Goal: Information Seeking & Learning: Learn about a topic

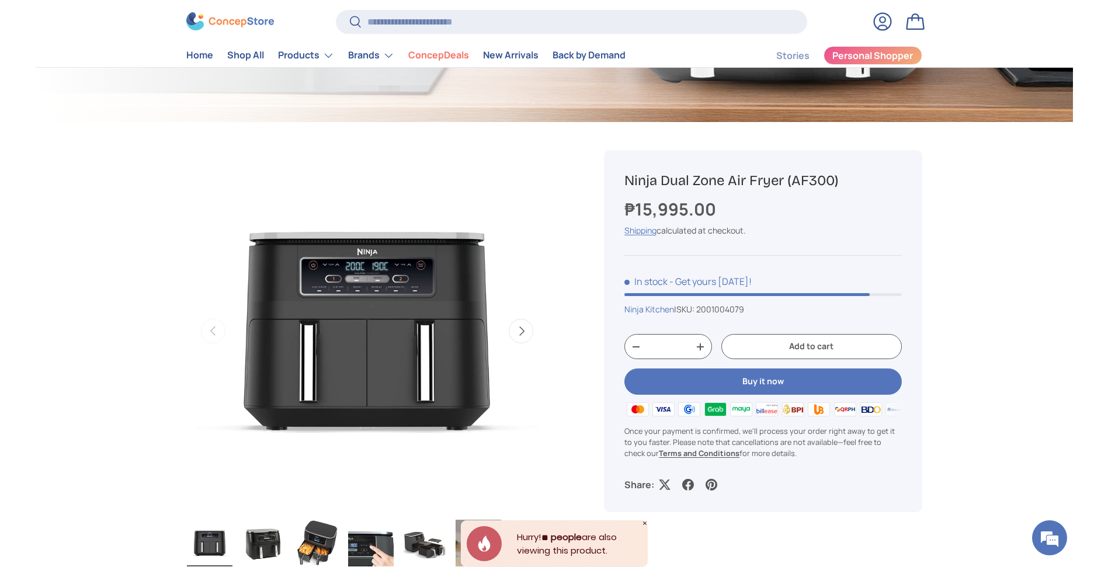
scroll to position [294, 0]
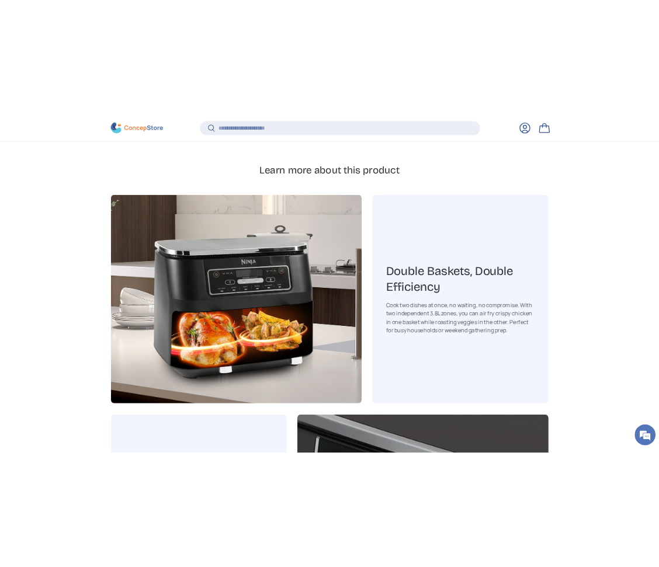
scroll to position [1057, 0]
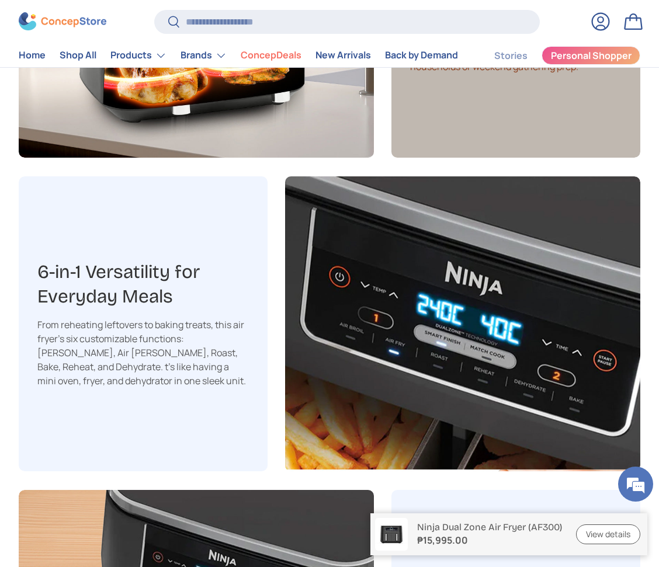
scroll to position [1376, 0]
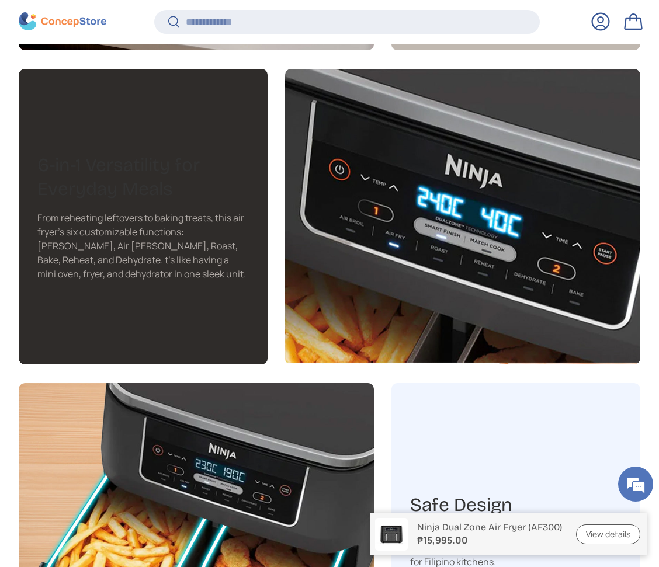
click at [138, 197] on h3 "6-in-1 Versatility for Everyday Meals​" at bounding box center [142, 177] width 211 height 48
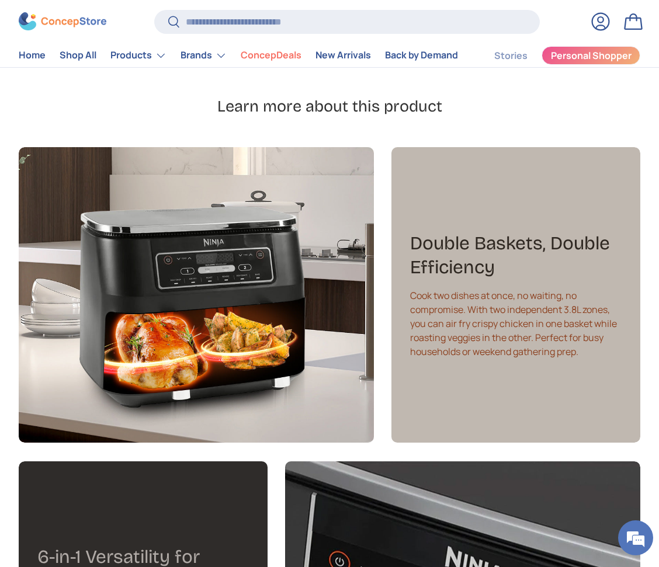
scroll to position [994, 0]
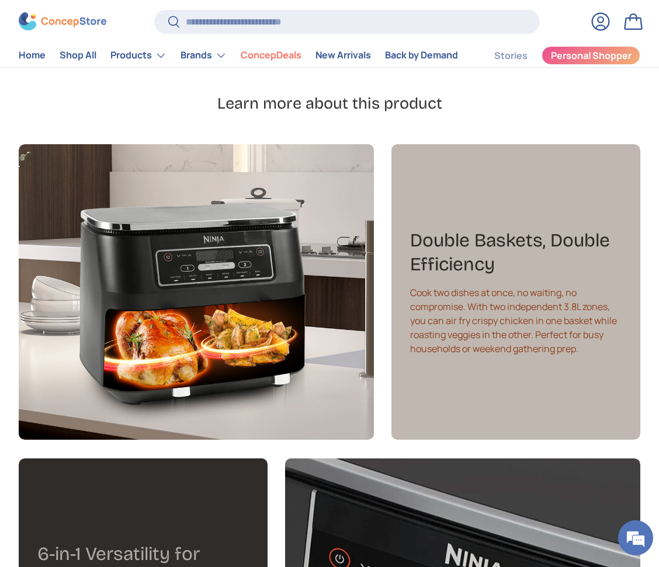
click at [526, 269] on h3 "Double Baskets, Double Efficiency​" at bounding box center [515, 252] width 211 height 48
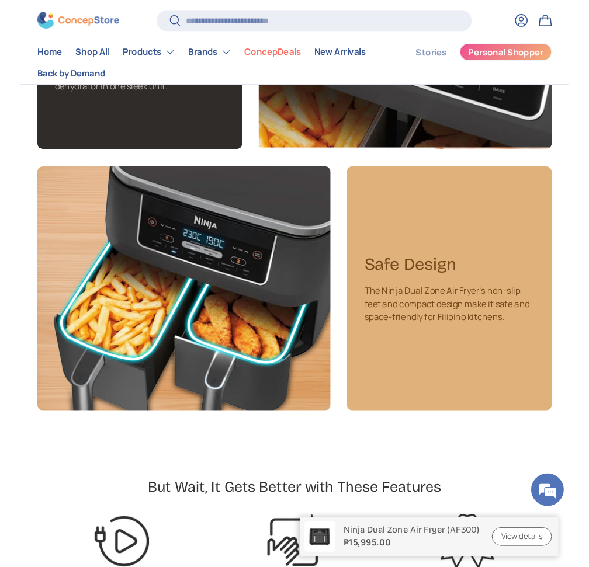
scroll to position [1444, 0]
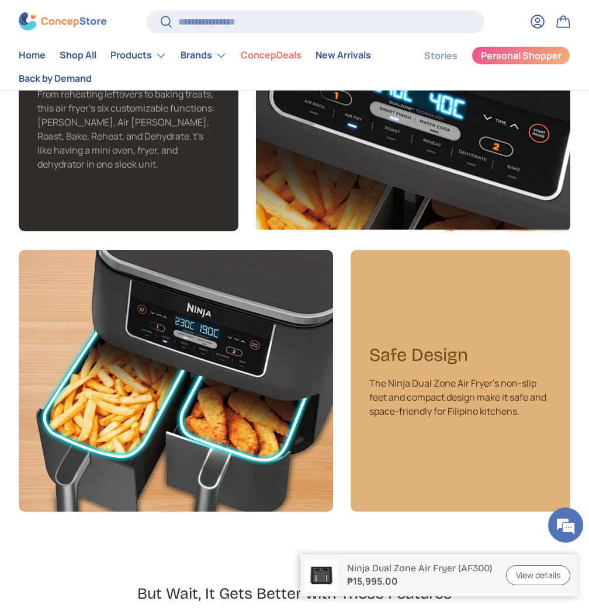
click at [499, 385] on div "The Ninja Dual Zone Air Fryer's non-slip feet and compact design make it safe a…" at bounding box center [460, 397] width 182 height 42
click at [434, 366] on h3 "Safe Design" at bounding box center [460, 354] width 182 height 23
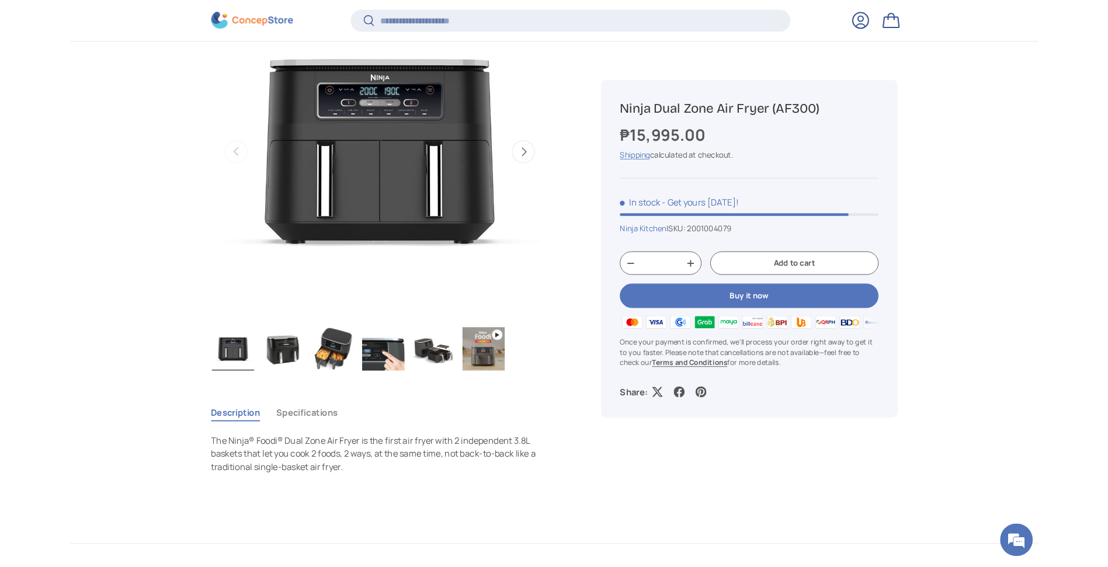
scroll to position [516, 0]
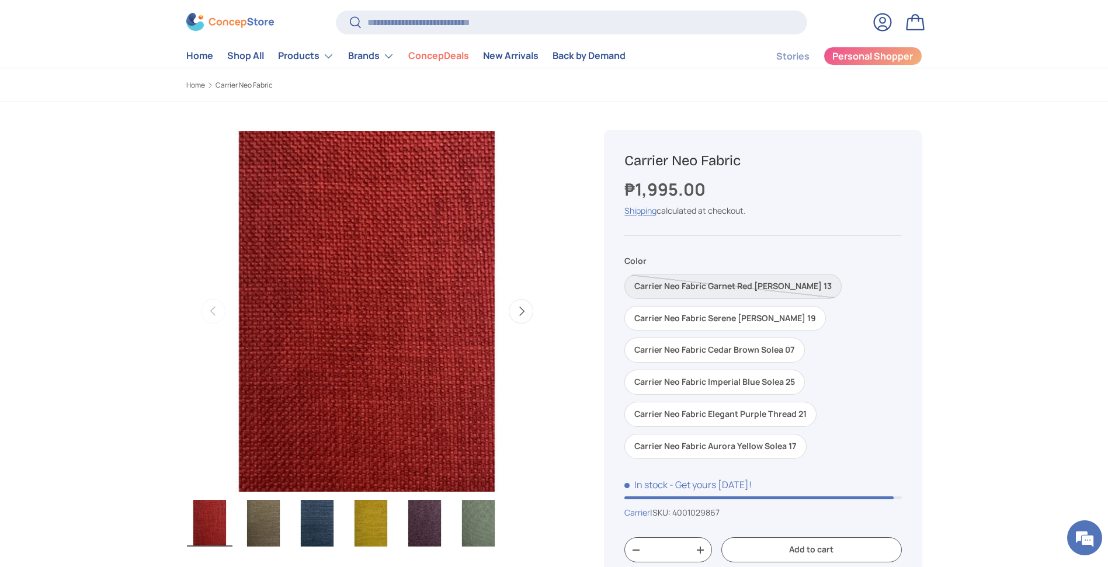
scroll to position [2746, 4774]
click at [234, 26] on img at bounding box center [230, 22] width 88 height 18
click at [246, 27] on img at bounding box center [230, 22] width 88 height 18
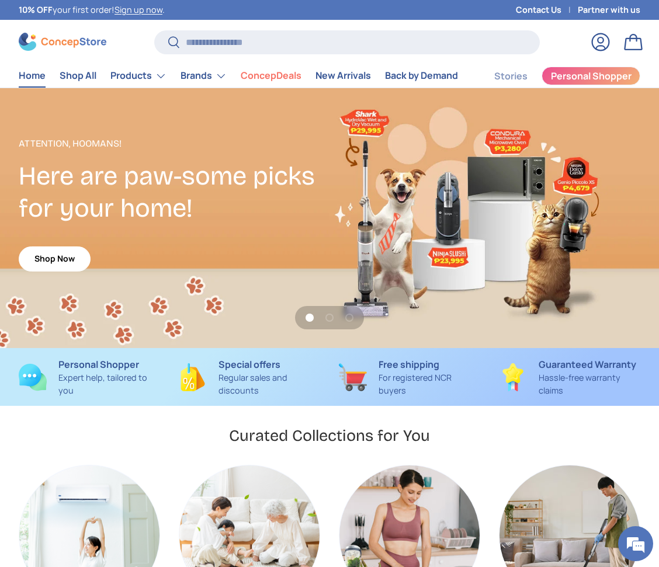
click at [39, 0] on div "10% OFF your first order! Sign up now ." at bounding box center [264, 10] width 491 height 20
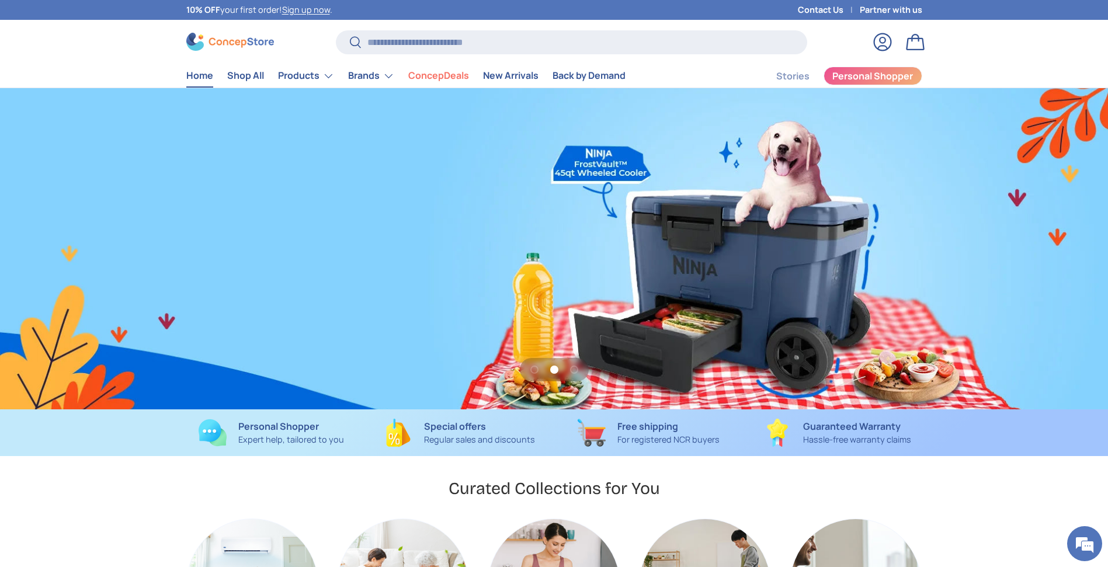
scroll to position [0, 2215]
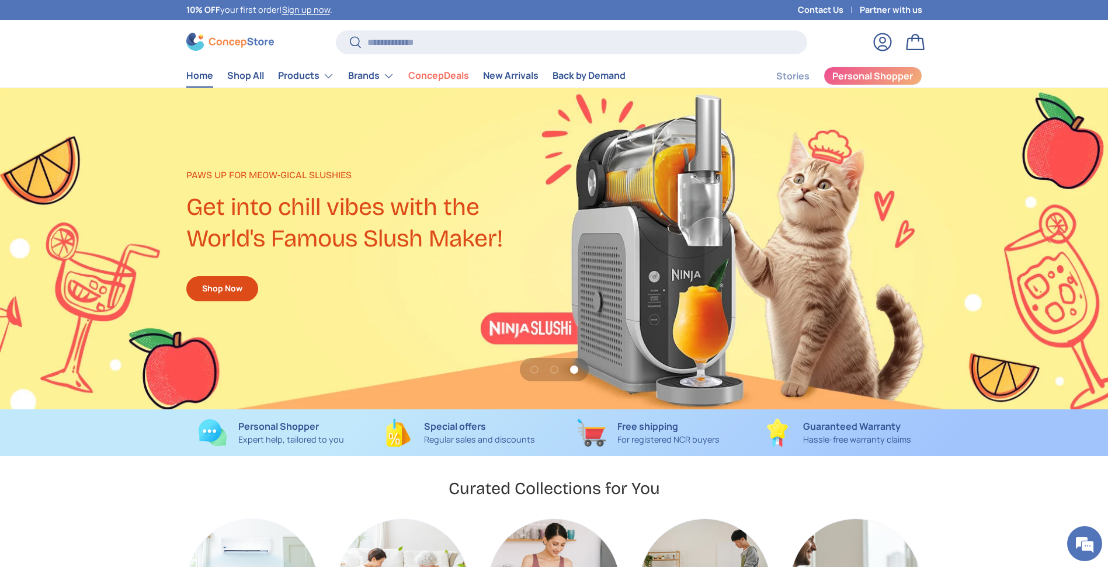
drag, startPoint x: 474, startPoint y: 60, endPoint x: 440, endPoint y: 60, distance: 33.9
click at [440, 60] on header "Search Search Reset Log in Bag Menu Home Shop All Products Back Products" at bounding box center [554, 58] width 810 height 58
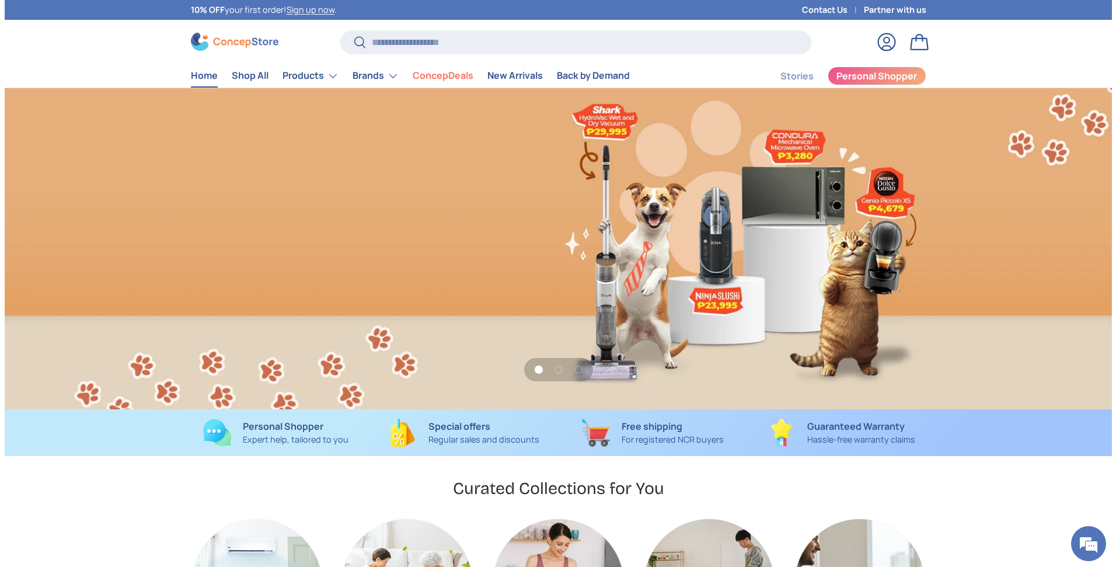
scroll to position [0, 1108]
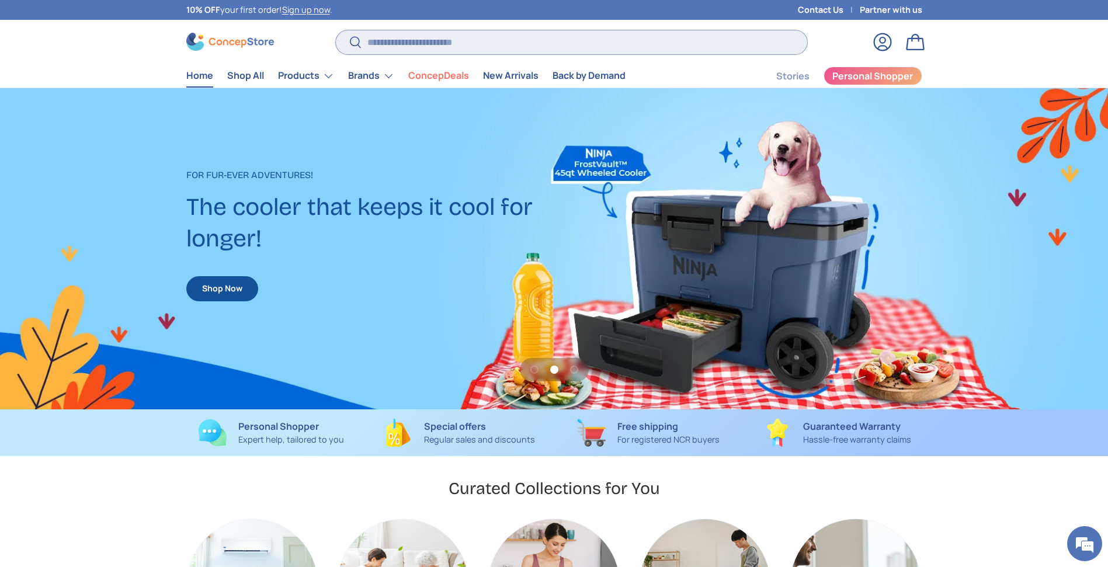
click at [512, 36] on input "Search" at bounding box center [571, 42] width 471 height 24
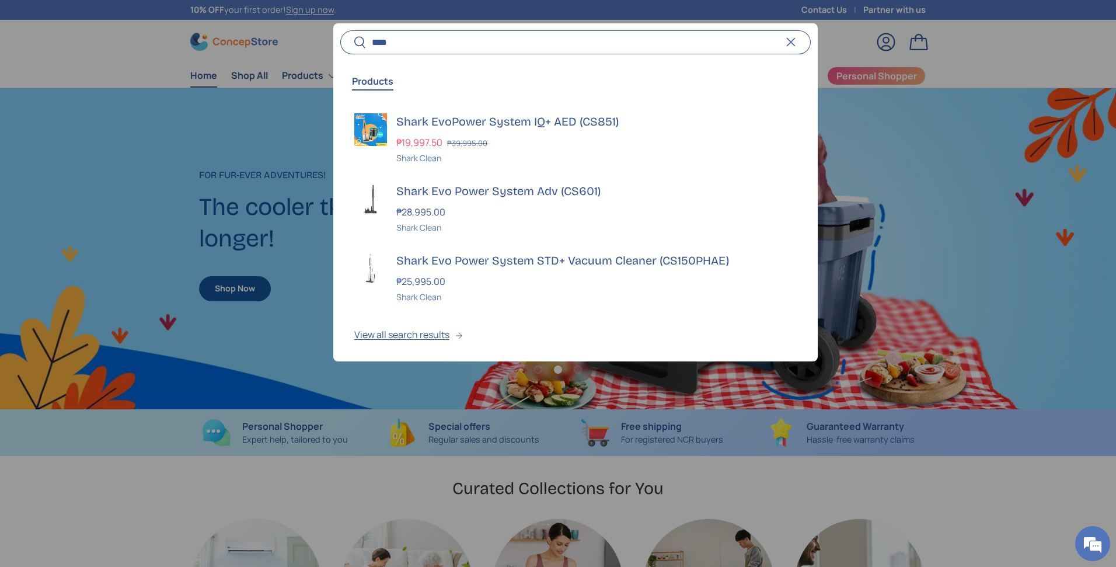
scroll to position [0, 1116]
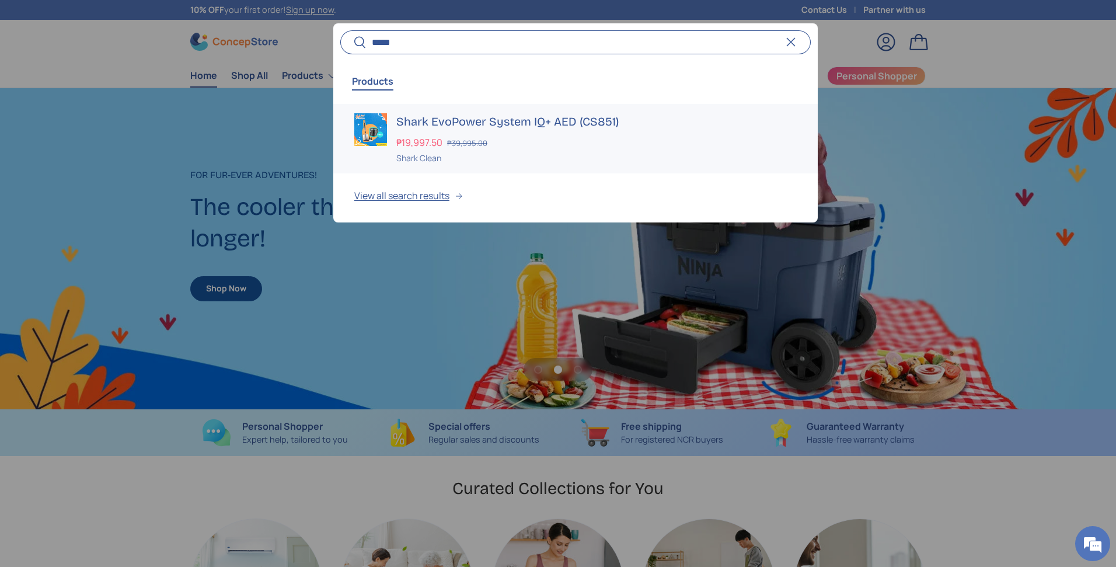
type input "*****"
click at [450, 123] on h3 "Shark EvoPower System IQ+ AED (CS851)" at bounding box center [596, 121] width 401 height 16
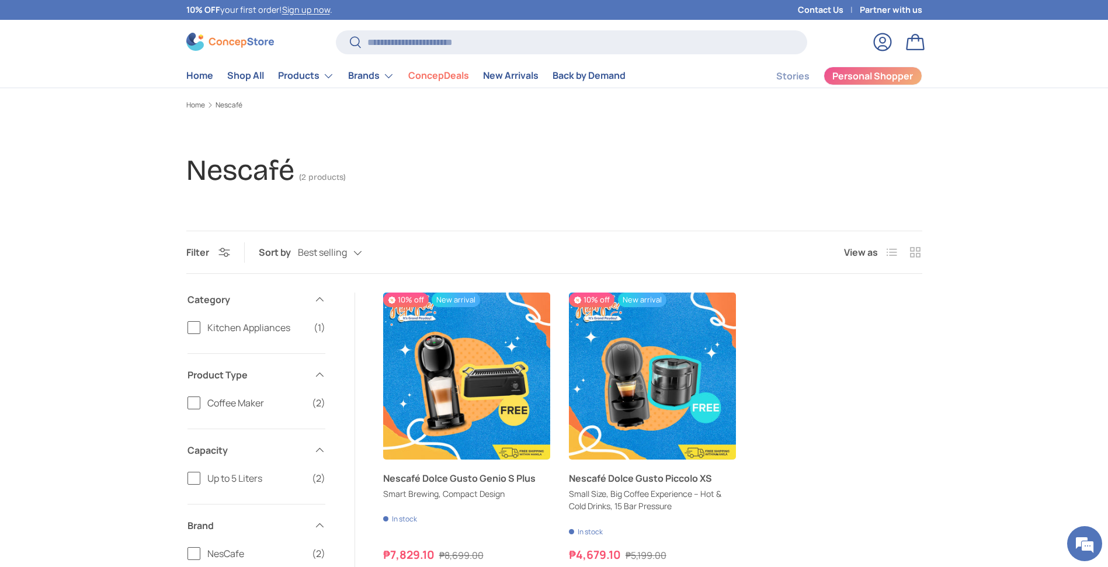
click at [673, 231] on products-toolbar "Filter Filter & Sort Sort by Best selling Featured Best selling Alphabetically,…" at bounding box center [554, 252] width 736 height 43
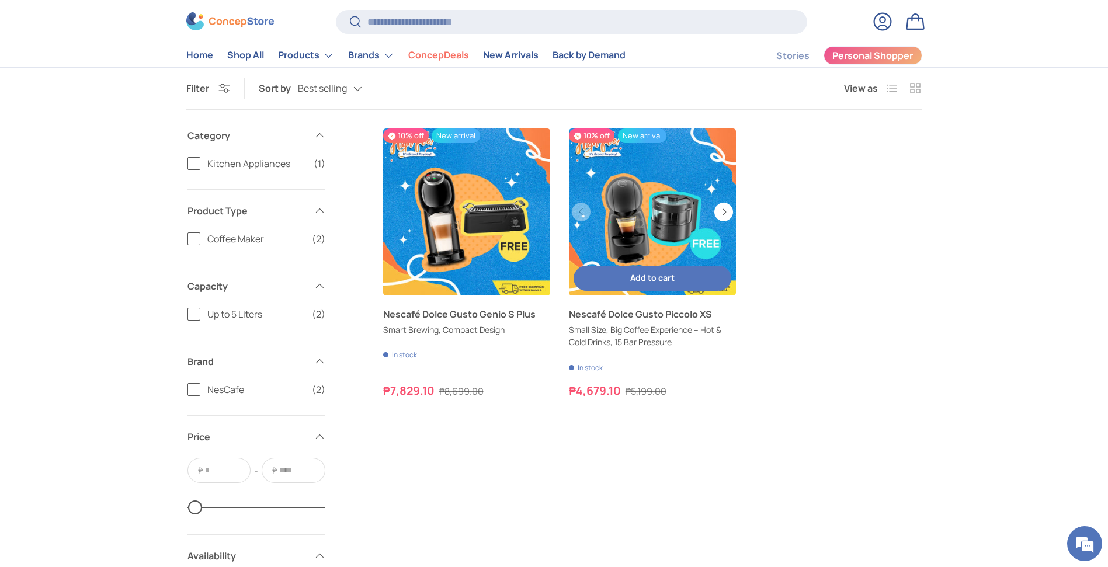
scroll to position [162, 0]
